Goal: Task Accomplishment & Management: Manage account settings

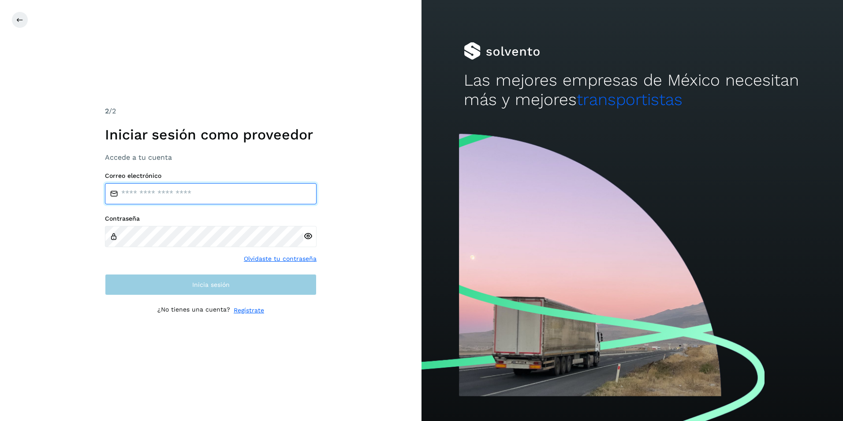
type input "**********"
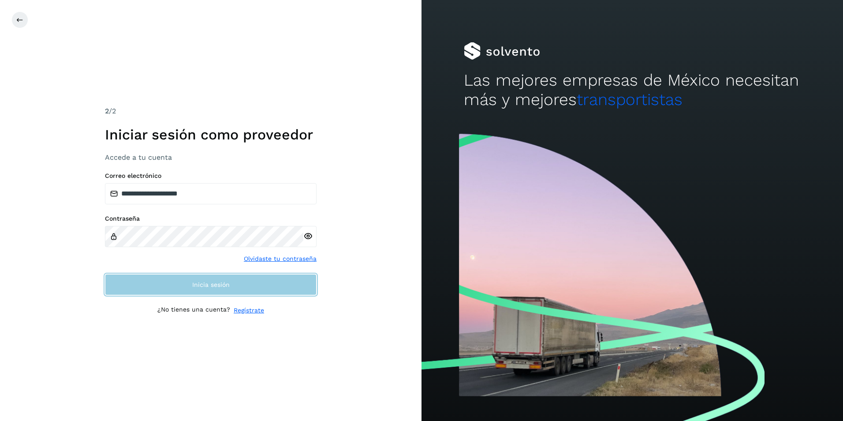
click at [240, 276] on button "Inicia sesión" at bounding box center [211, 284] width 212 height 21
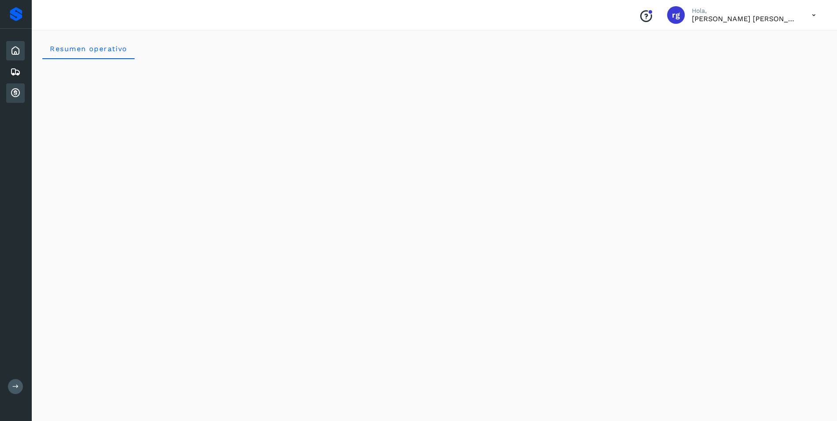
click at [14, 96] on icon at bounding box center [15, 93] width 11 height 11
